Goal: Task Accomplishment & Management: Manage account settings

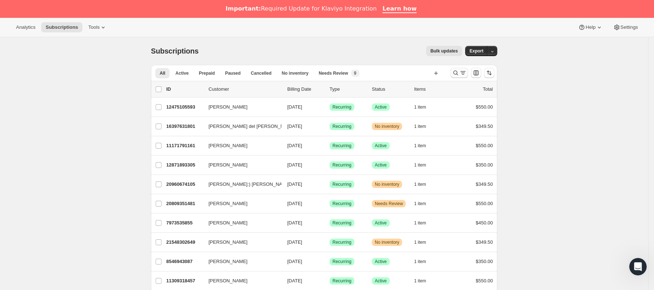
click at [465, 77] on icon "Buscar y filtrar resultados" at bounding box center [462, 72] width 7 height 7
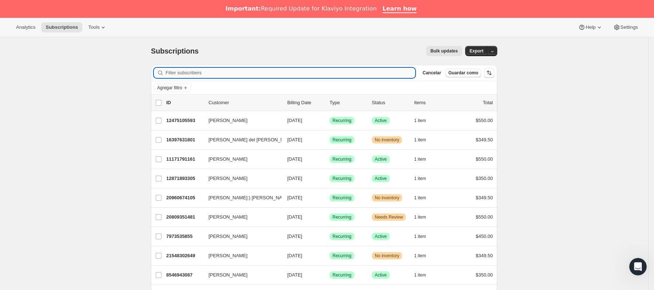
paste input "[EMAIL_ADDRESS][DOMAIN_NAME]"
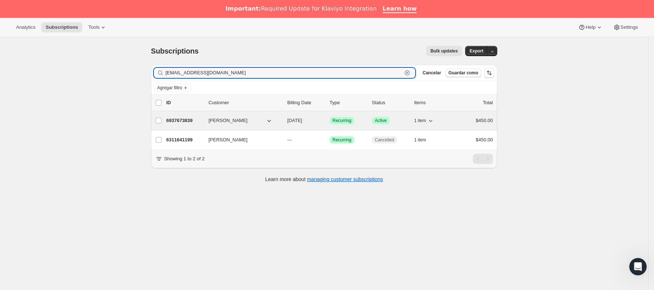
type input "[EMAIL_ADDRESS][DOMAIN_NAME]"
click at [208, 119] on div "6937673839 [PERSON_NAME] [DATE] Logrado Recurring Logrado Active 1 item $450.00" at bounding box center [329, 121] width 327 height 10
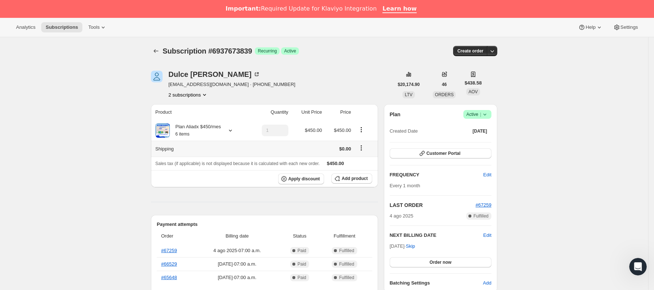
scroll to position [55, 0]
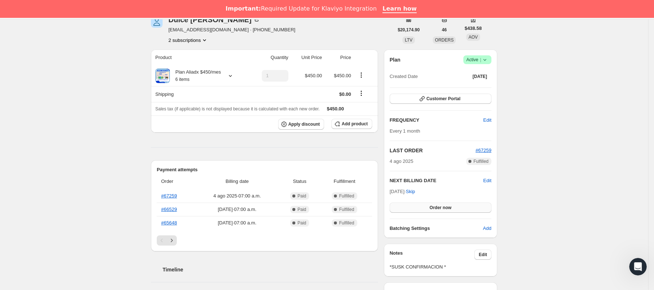
click at [421, 207] on button "Order now" at bounding box center [441, 208] width 102 height 10
click at [421, 207] on button "Click to confirm" at bounding box center [441, 208] width 102 height 10
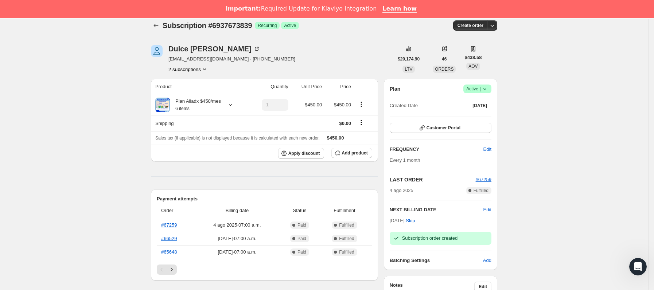
scroll to position [0, 0]
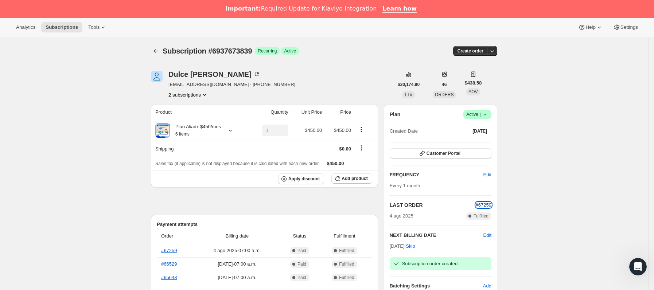
click at [490, 206] on span "#67259" at bounding box center [484, 204] width 16 height 5
click at [157, 49] on icon "Subscriptions" at bounding box center [155, 50] width 7 height 7
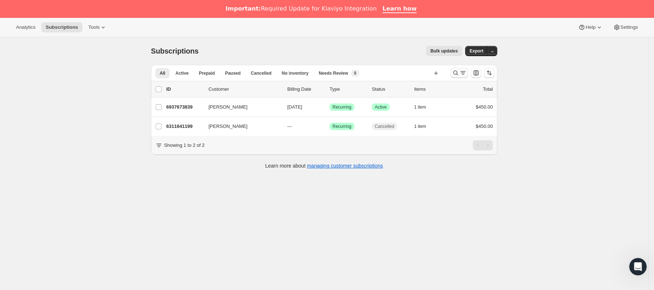
click at [466, 73] on icon "Buscar y filtrar resultados" at bounding box center [462, 72] width 7 height 7
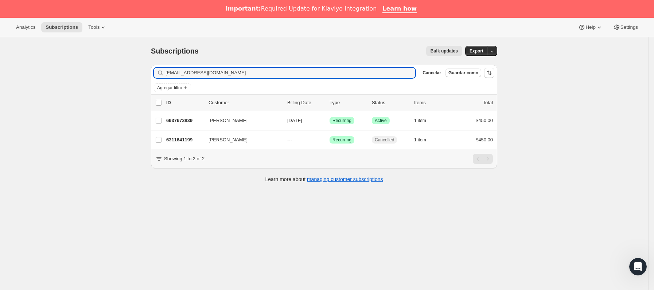
drag, startPoint x: 283, startPoint y: 70, endPoint x: -14, endPoint y: 63, distance: 296.5
click at [0, 63] on html "Analytics Subscriptions Tools Help Settings Ir directamente al contenido Subscr…" at bounding box center [327, 145] width 654 height 290
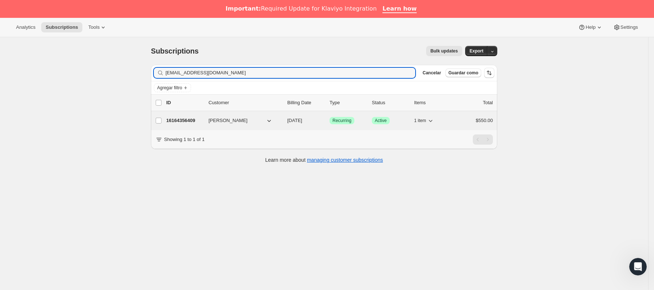
type input "[EMAIL_ADDRESS][DOMAIN_NAME]"
click at [203, 123] on p "16164356409" at bounding box center [184, 120] width 36 height 7
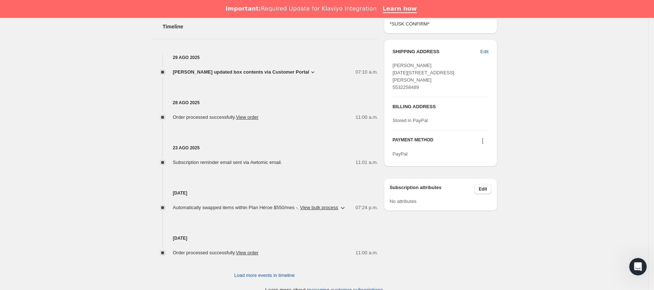
scroll to position [309, 0]
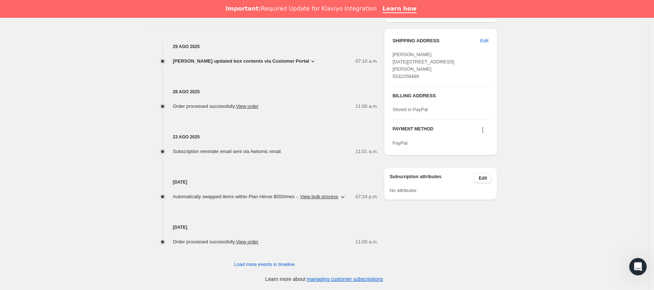
click at [316, 59] on icon at bounding box center [312, 61] width 7 height 7
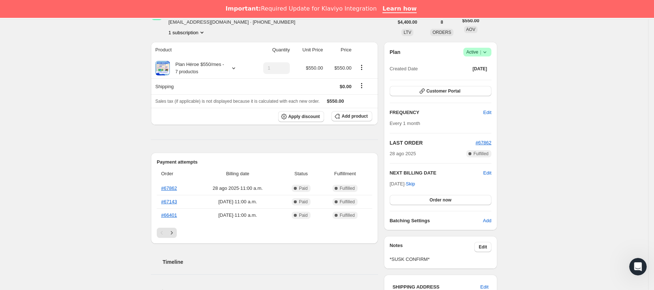
scroll to position [0, 0]
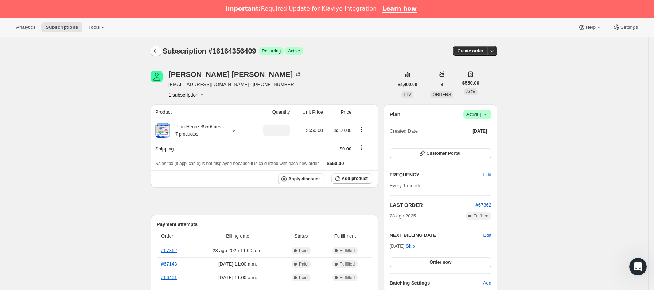
click at [160, 56] on button "Subscriptions" at bounding box center [156, 51] width 10 height 10
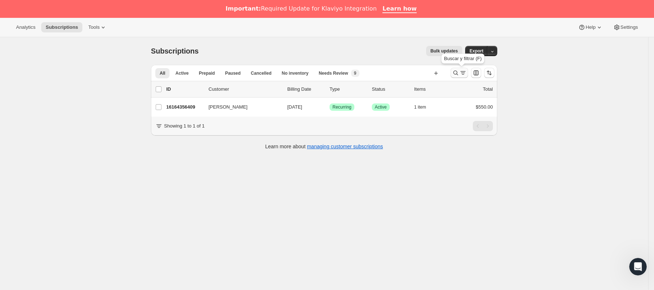
click at [464, 73] on icon "Buscar y filtrar resultados" at bounding box center [462, 72] width 7 height 7
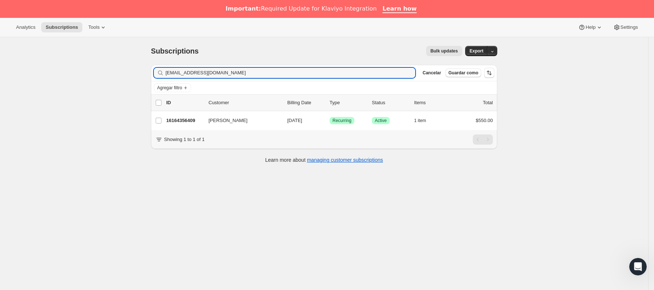
drag, startPoint x: 273, startPoint y: 77, endPoint x: 125, endPoint y: 75, distance: 148.8
click at [125, 75] on div "Subscriptions. Esta página está lista Subscriptions Bulk updates Más acciones B…" at bounding box center [324, 182] width 648 height 290
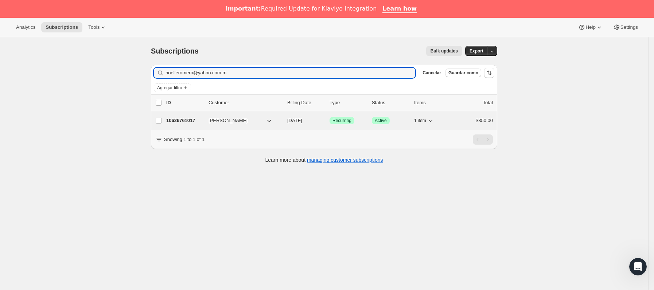
type input "noelleromero@yahoo.com.m"
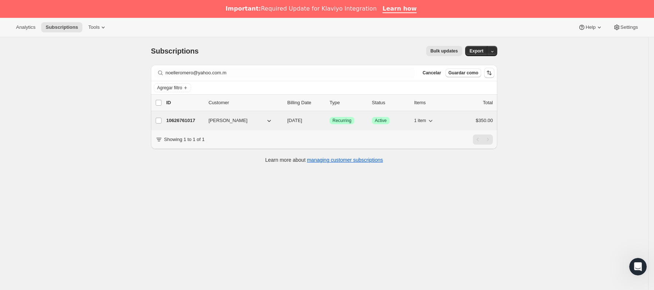
click at [198, 119] on p "10626761017" at bounding box center [184, 120] width 36 height 7
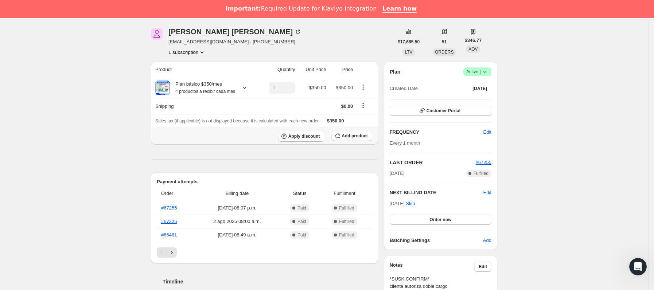
scroll to position [55, 0]
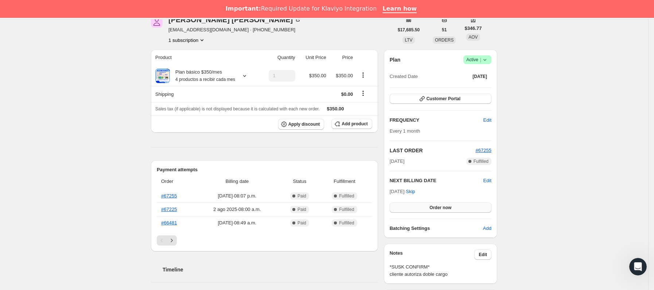
click at [426, 207] on button "Order now" at bounding box center [441, 208] width 102 height 10
click at [426, 207] on button "Click to confirm" at bounding box center [441, 208] width 102 height 10
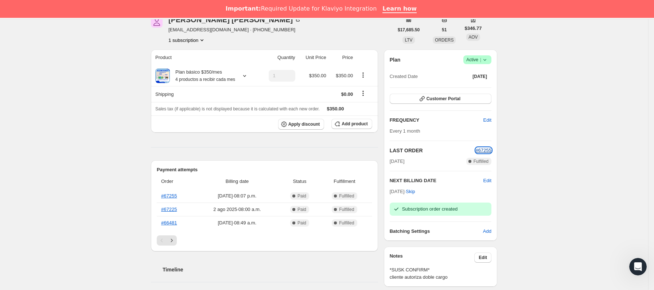
click at [488, 149] on span "#67255" at bounding box center [484, 150] width 16 height 5
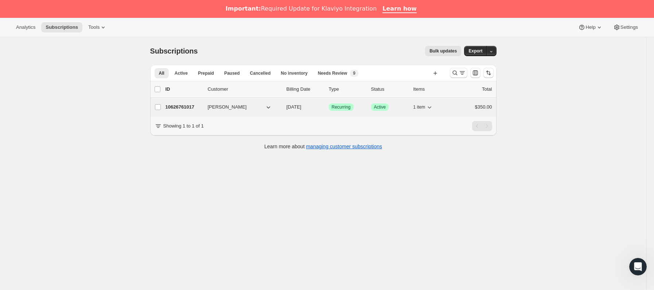
click at [214, 107] on span "[PERSON_NAME]" at bounding box center [227, 107] width 39 height 7
click at [205, 106] on div "10626761017 PATRICIA NOELLE 10/02/2025 Logrado Recurring Logrado Active 1 item …" at bounding box center [329, 107] width 327 height 10
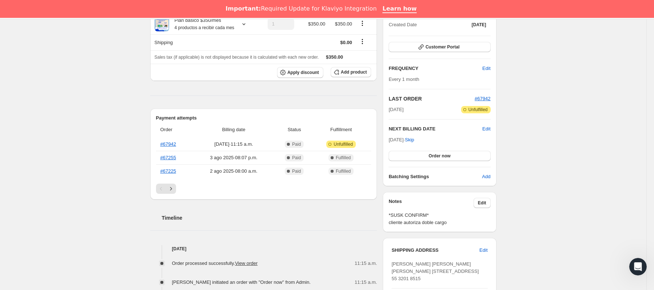
scroll to position [109, 0]
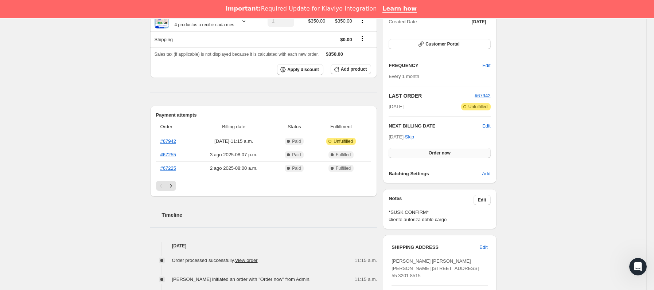
click at [441, 155] on span "Order now" at bounding box center [440, 153] width 22 height 6
click at [441, 155] on span "Click to confirm" at bounding box center [439, 153] width 33 height 6
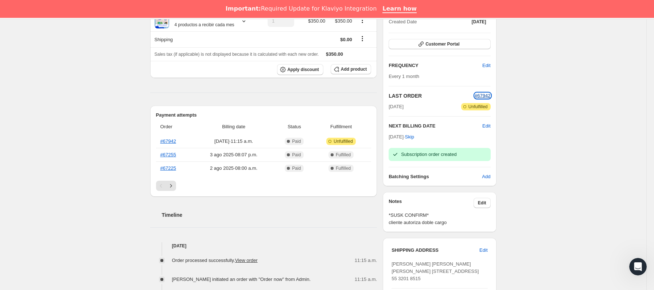
click at [487, 93] on span "#67942" at bounding box center [483, 95] width 16 height 5
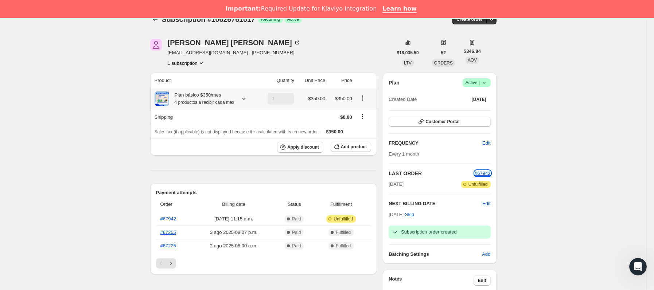
scroll to position [0, 0]
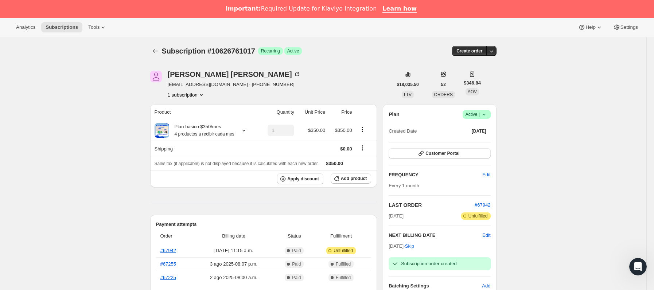
click at [155, 49] on icon "Subscriptions" at bounding box center [155, 50] width 7 height 7
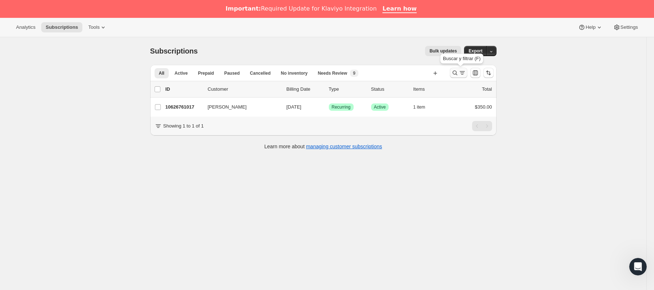
click at [456, 72] on icon "Buscar y filtrar resultados" at bounding box center [454, 73] width 5 height 5
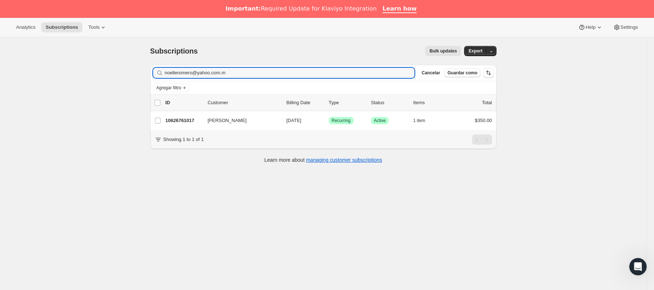
drag, startPoint x: 254, startPoint y: 75, endPoint x: 124, endPoint y: 74, distance: 130.5
click at [124, 74] on div "Subscriptions. Esta página está lista Subscriptions Bulk updates Más acciones B…" at bounding box center [323, 182] width 646 height 290
type input "[PERSON_NAME][EMAIL_ADDRESS][DOMAIN_NAME]"
